Goal: Find specific page/section: Find specific page/section

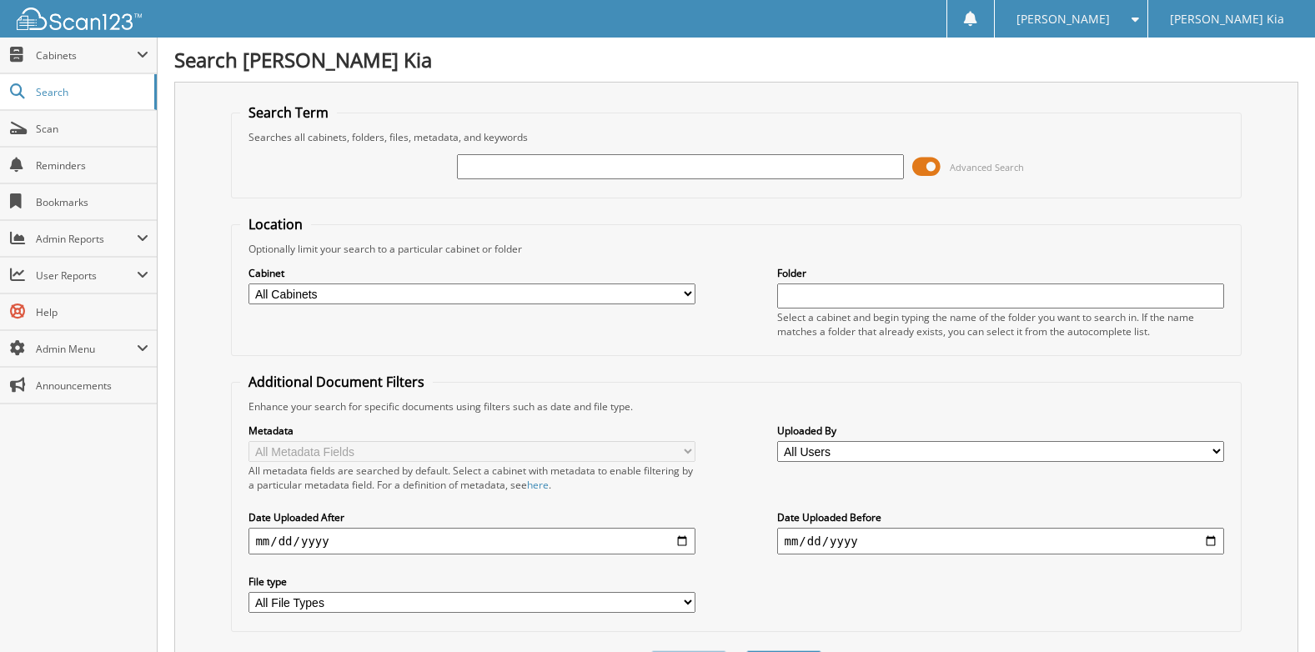
click at [630, 163] on input "text" at bounding box center [680, 166] width 446 height 25
type input "62107"
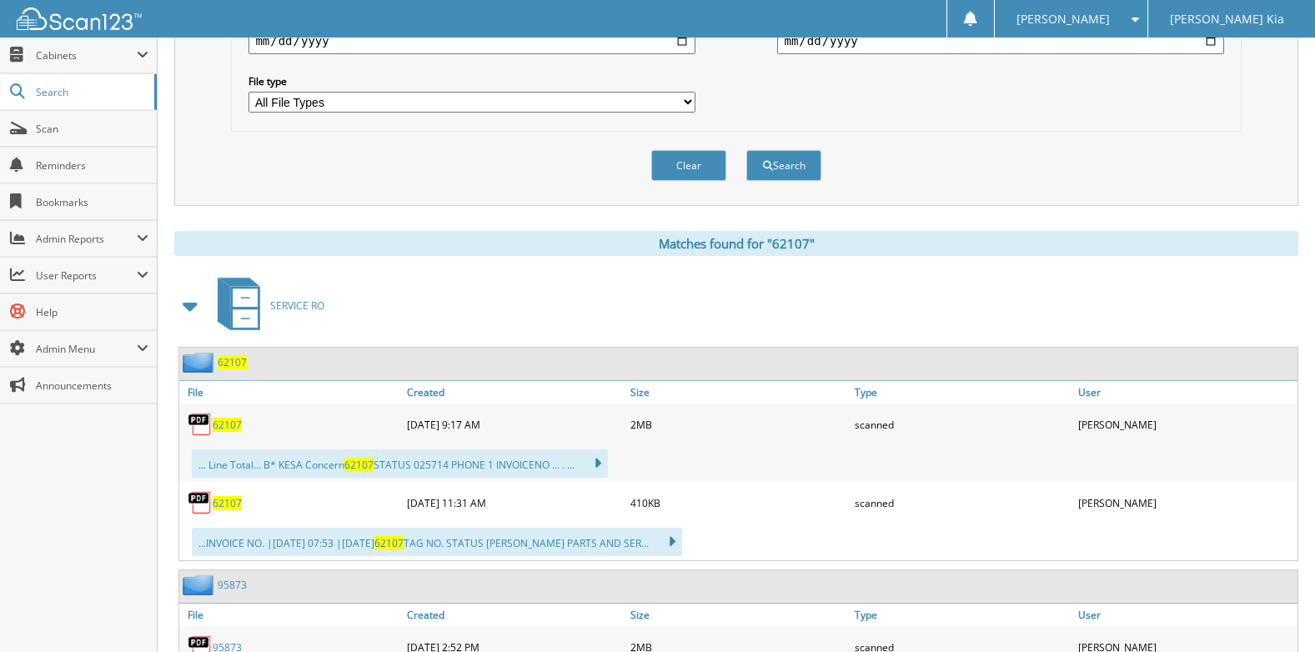
scroll to position [750, 0]
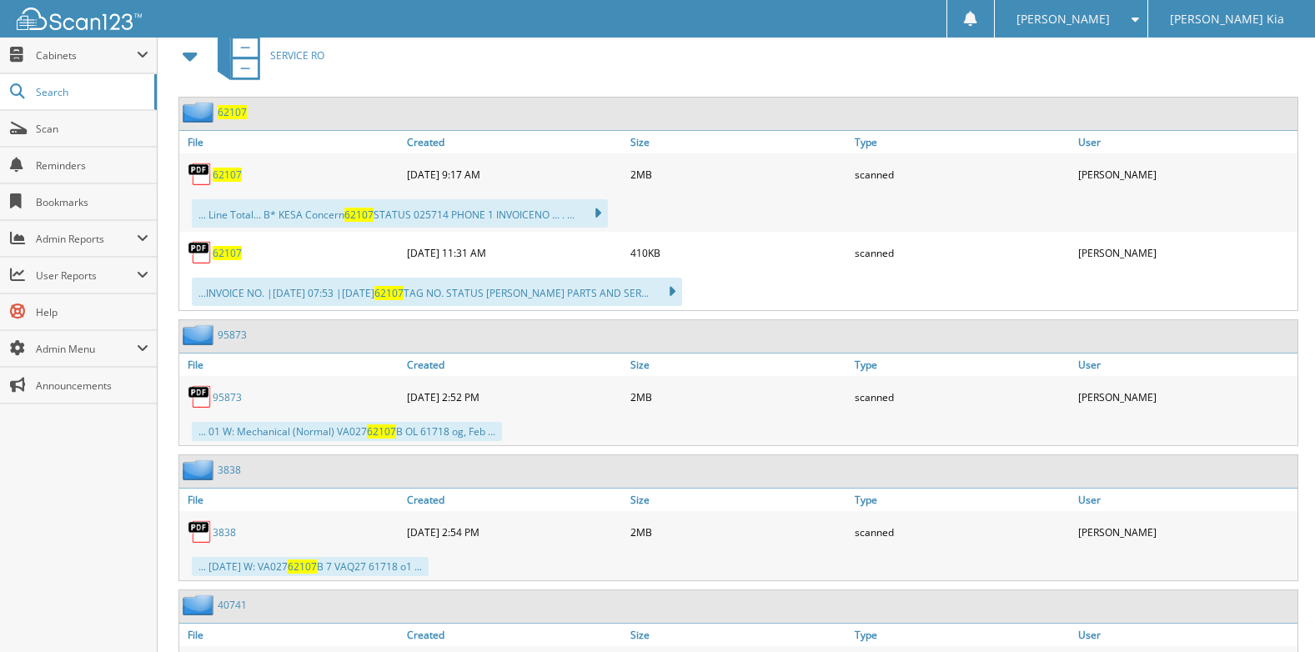
click at [222, 173] on span "62107" at bounding box center [227, 175] width 29 height 14
